Goal: Communication & Community: Ask a question

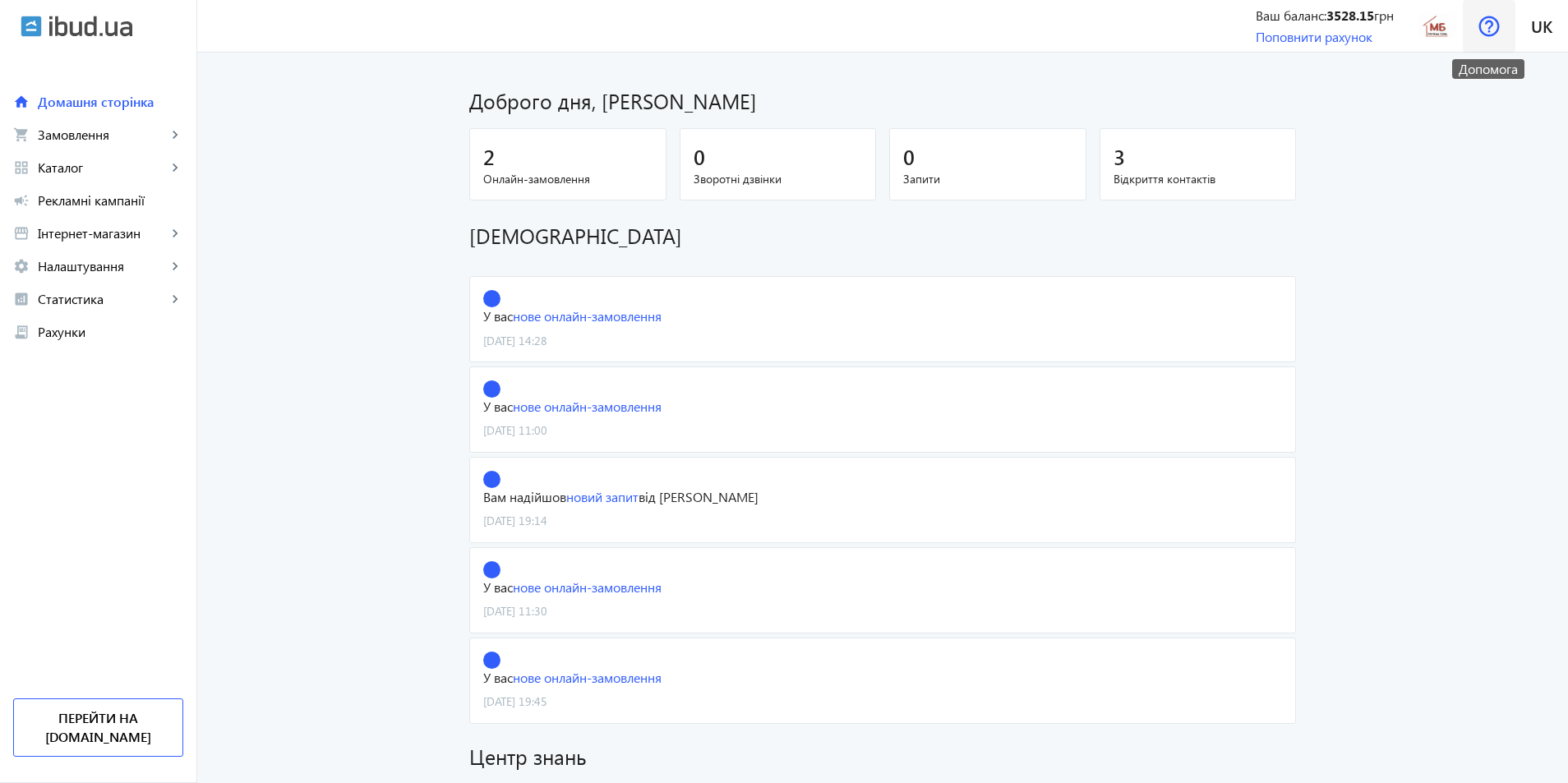
click at [1482, 26] on img at bounding box center [1488, 26] width 21 height 21
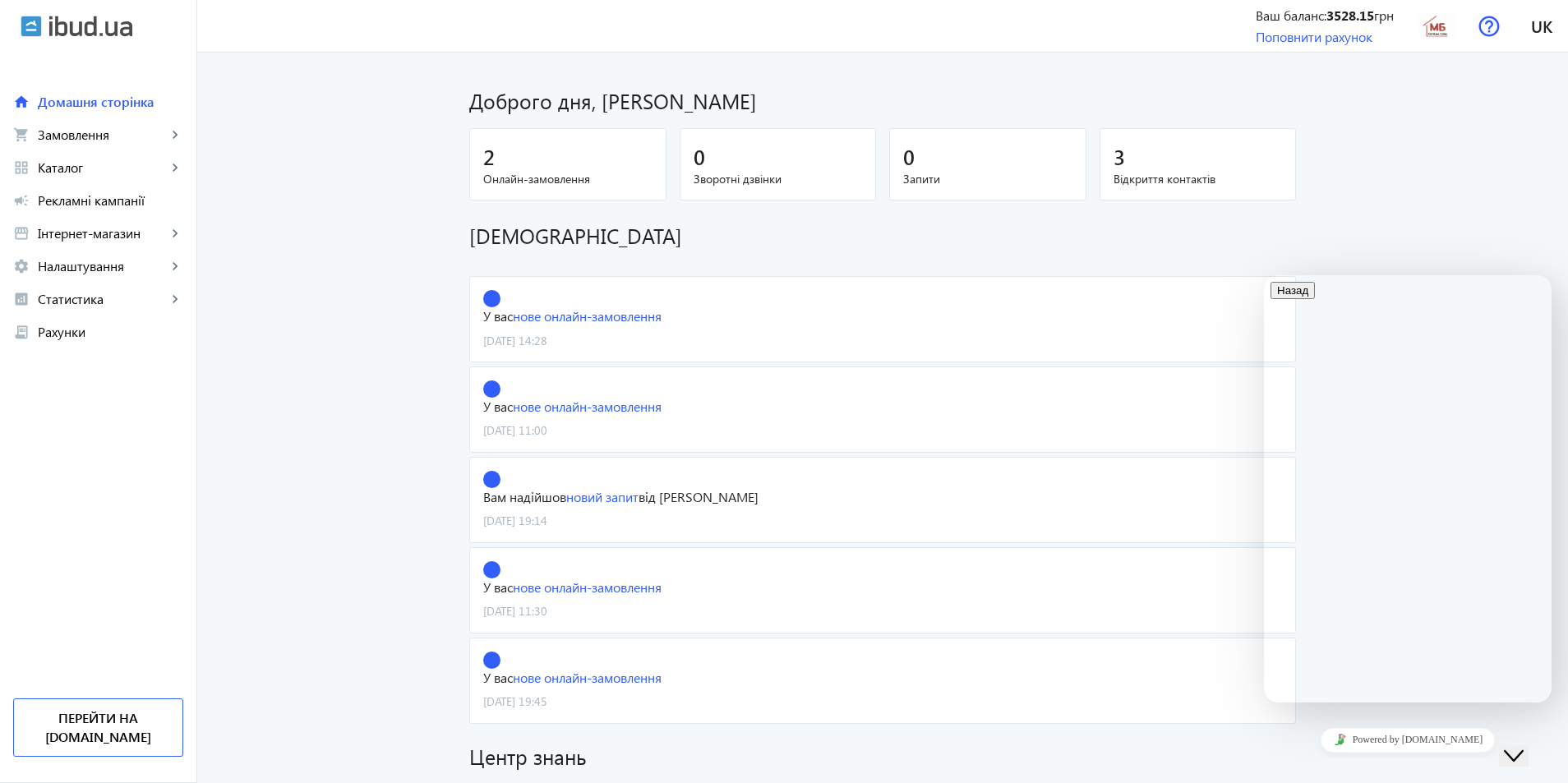
scroll to position [113, 0]
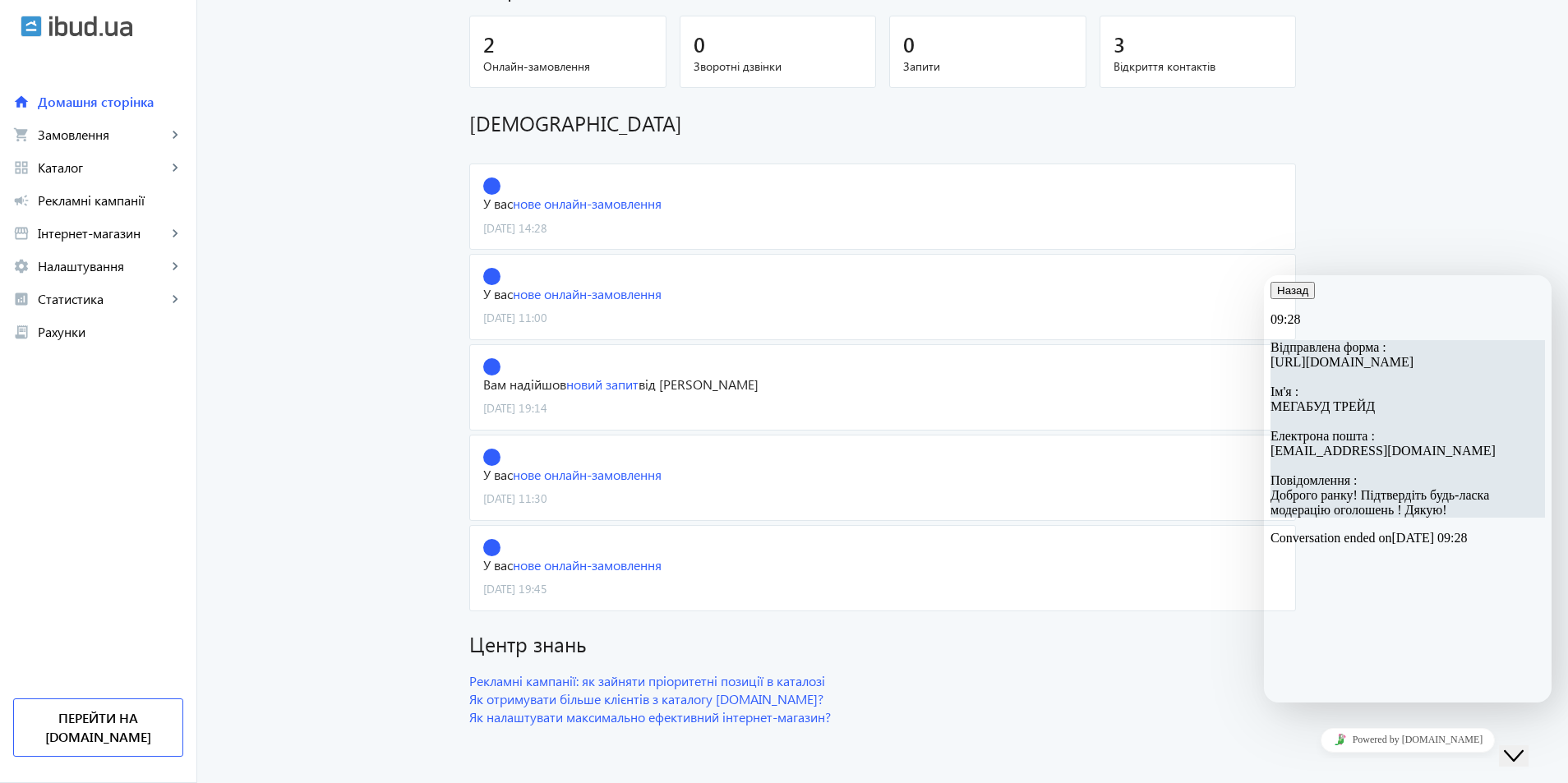
click at [1277, 297] on icon "button" at bounding box center [1277, 290] width 0 height 12
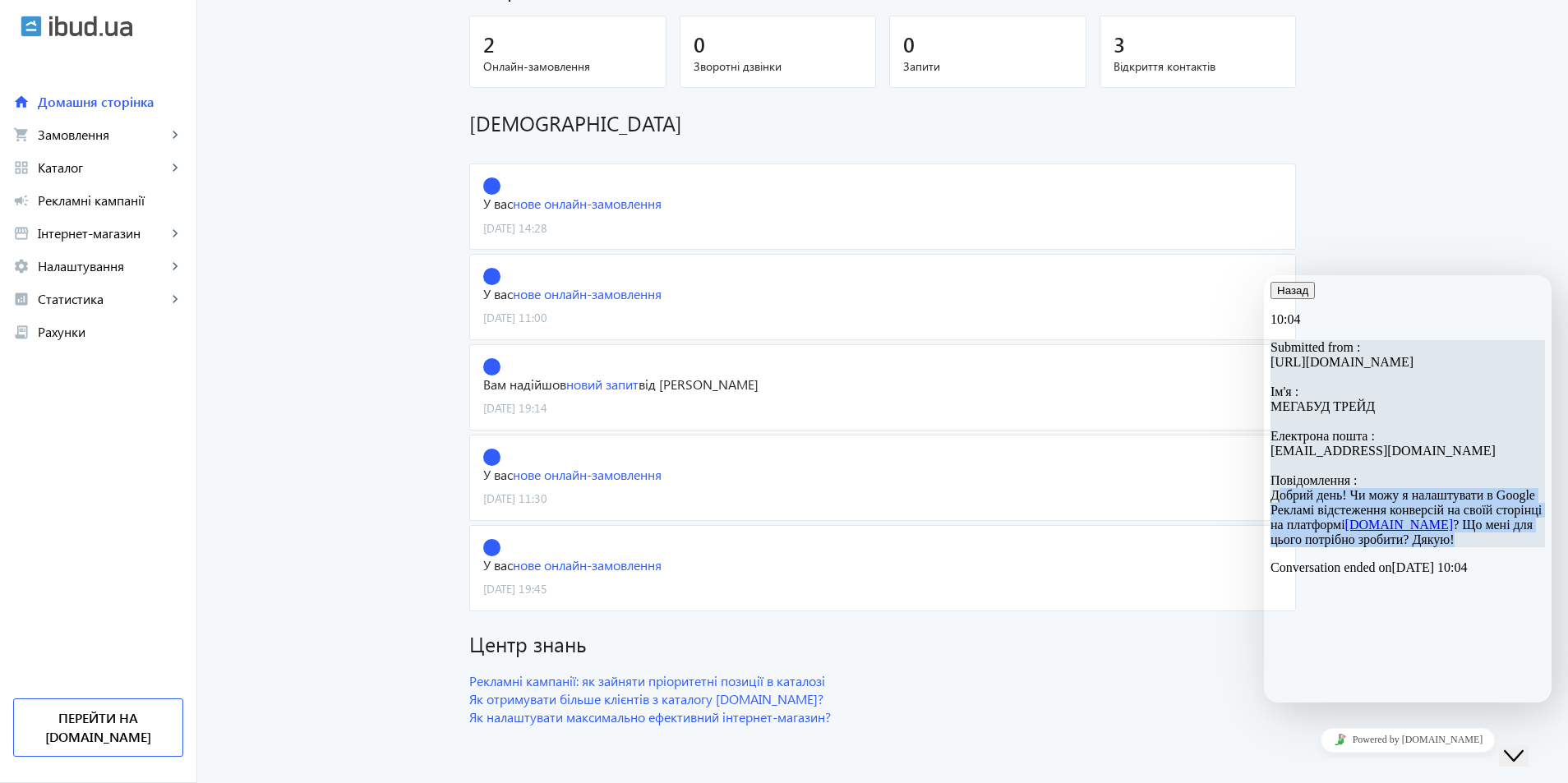
drag, startPoint x: 1346, startPoint y: 537, endPoint x: 1438, endPoint y: 627, distance: 128.7
click at [1438, 547] on p "Submitted from : [URL][DOMAIN_NAME] Ім'я : МЕГАБУД ТРЕЙД Електрона пошта : [EMA…" at bounding box center [1408, 444] width 275 height 207
copy span "Добрий день! Чи можу я налаштувати в Google Рекламі відстеження конверсій на св…"
click at [1277, 297] on icon "button" at bounding box center [1277, 290] width 0 height 12
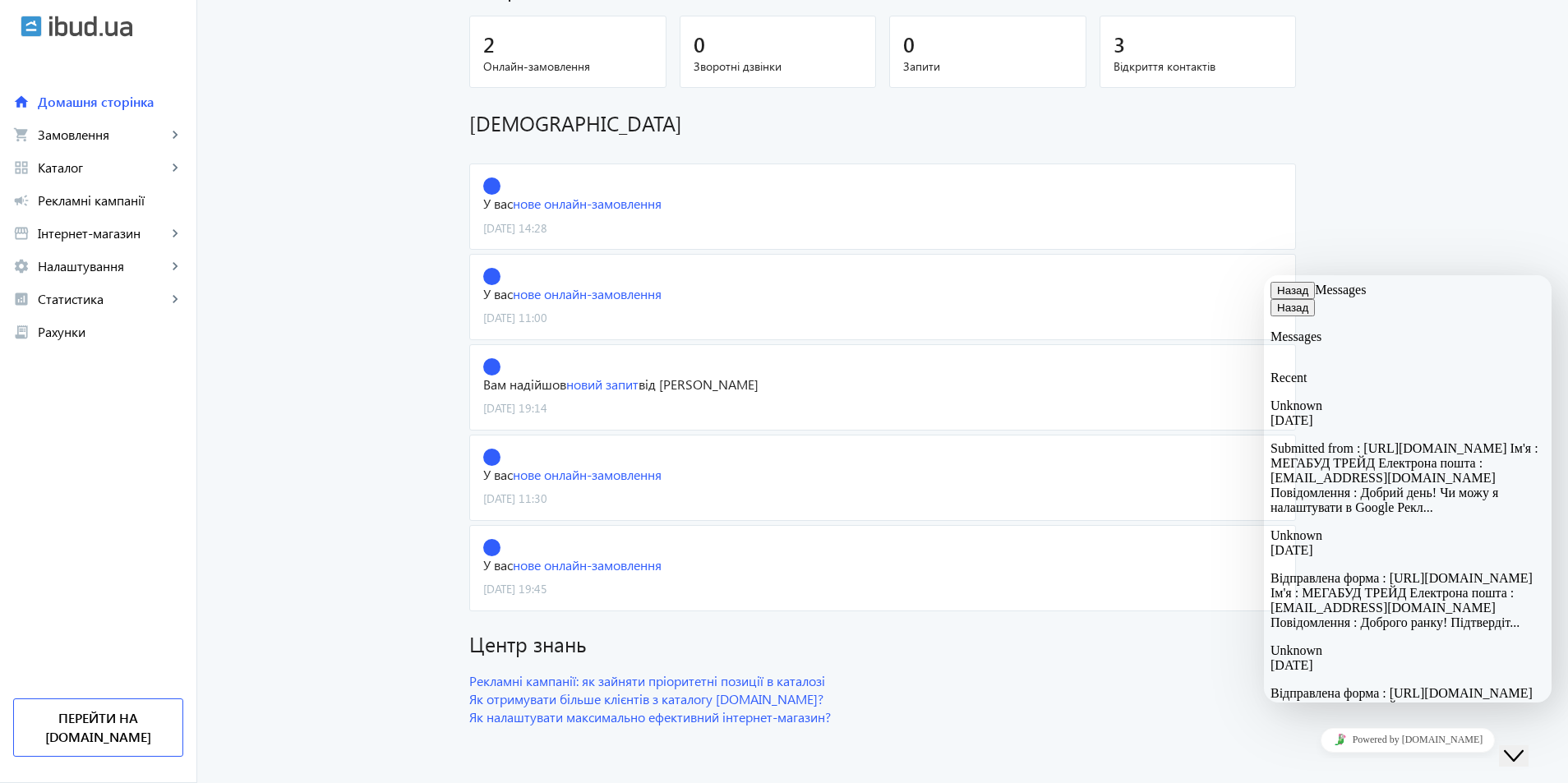
click at [1290, 299] on button "Назад" at bounding box center [1292, 290] width 45 height 17
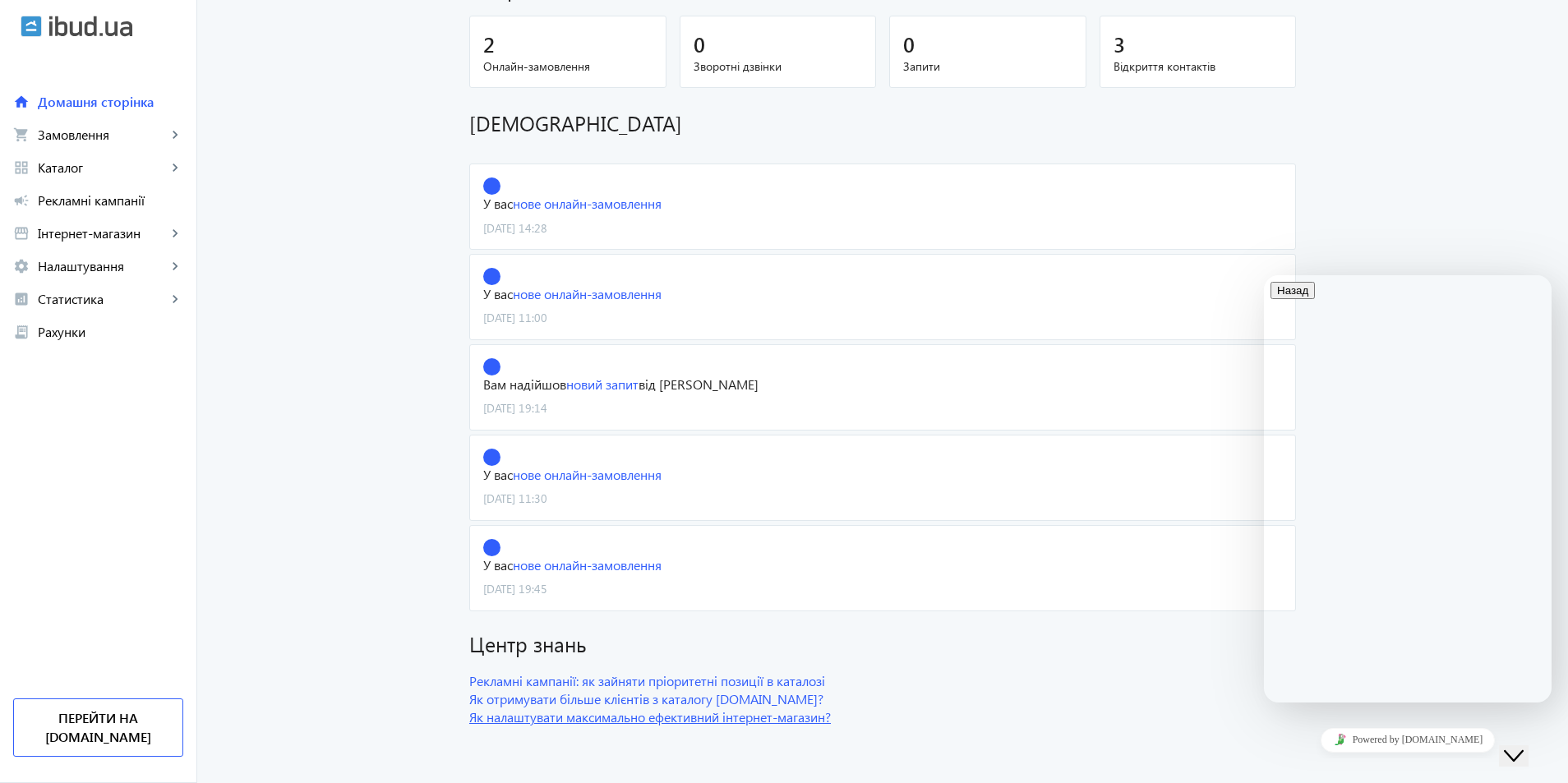
click at [701, 721] on link "Як налаштувати максимально ефективний інтернет-магазин?" at bounding box center [883, 717] width 827 height 18
click at [604, 678] on link "Рекламні кампанії: як зайняти пріоритетні позиції в каталозі" at bounding box center [883, 681] width 827 height 18
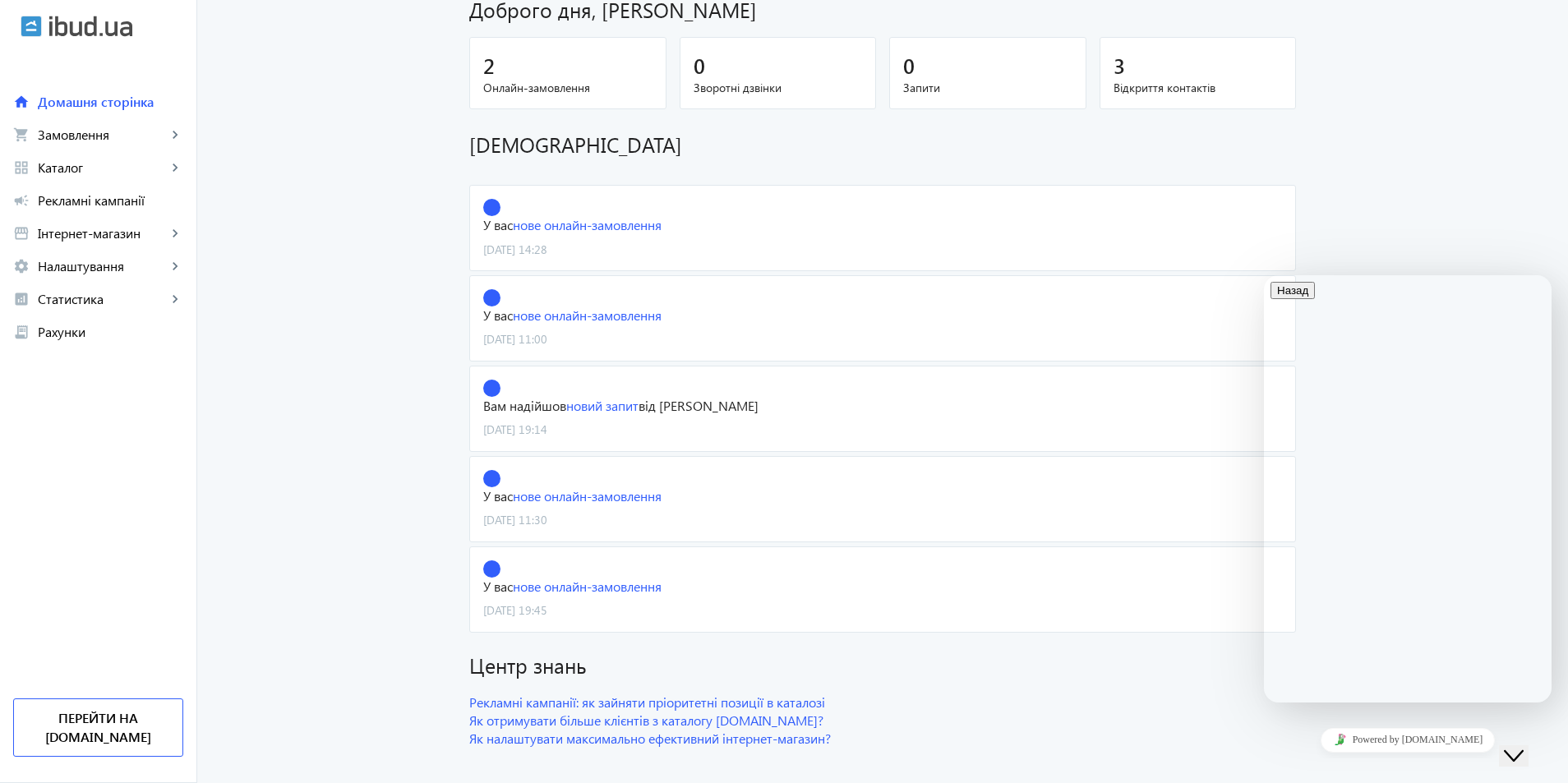
scroll to position [125, 0]
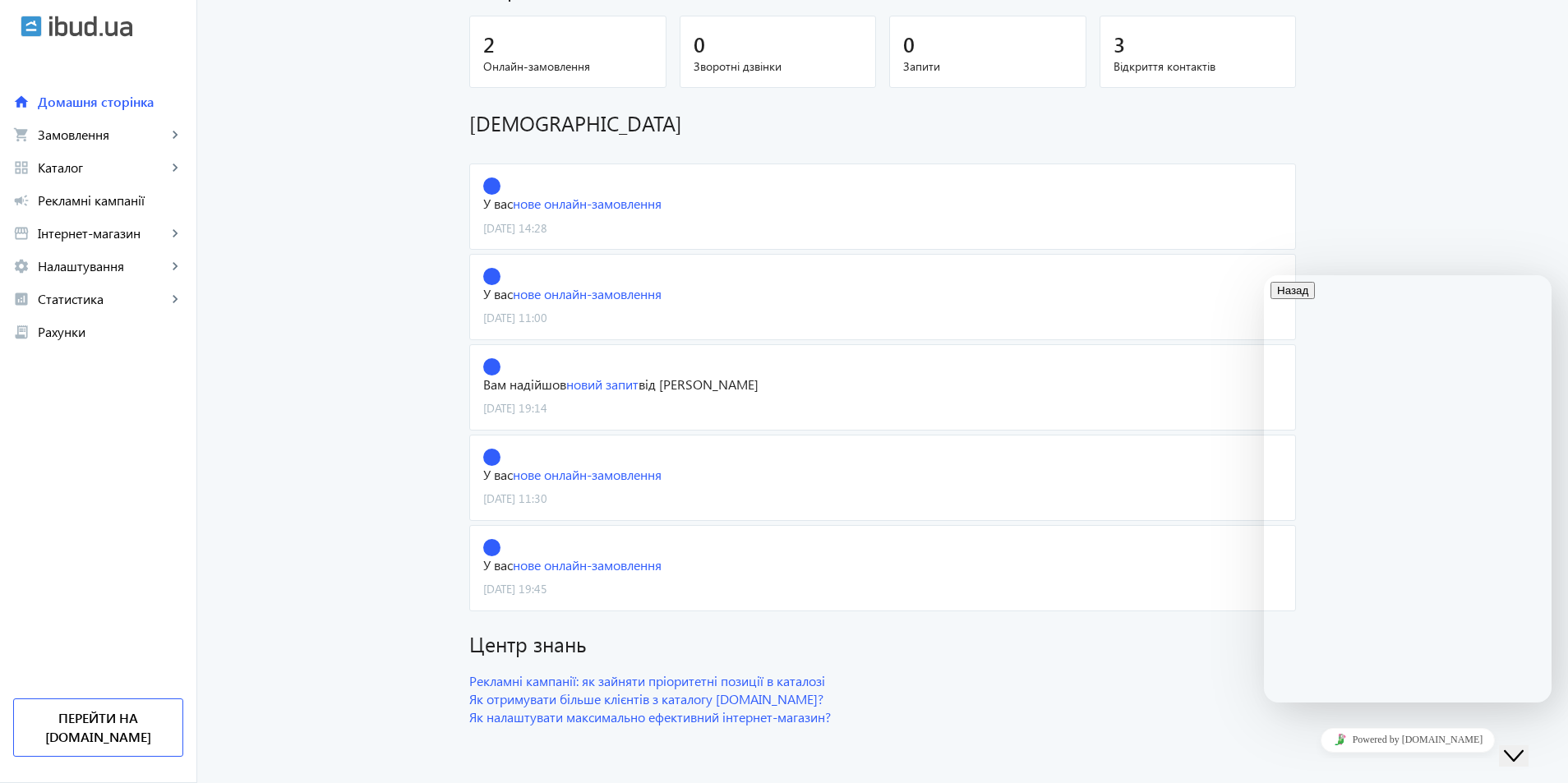
type textarea "Добрий день! Чи можу я налаштувати в Google ADS відстеження конверсій на своїй …"
click at [1277, 297] on icon "button" at bounding box center [1277, 290] width 0 height 12
